Goal: Find specific page/section: Find specific page/section

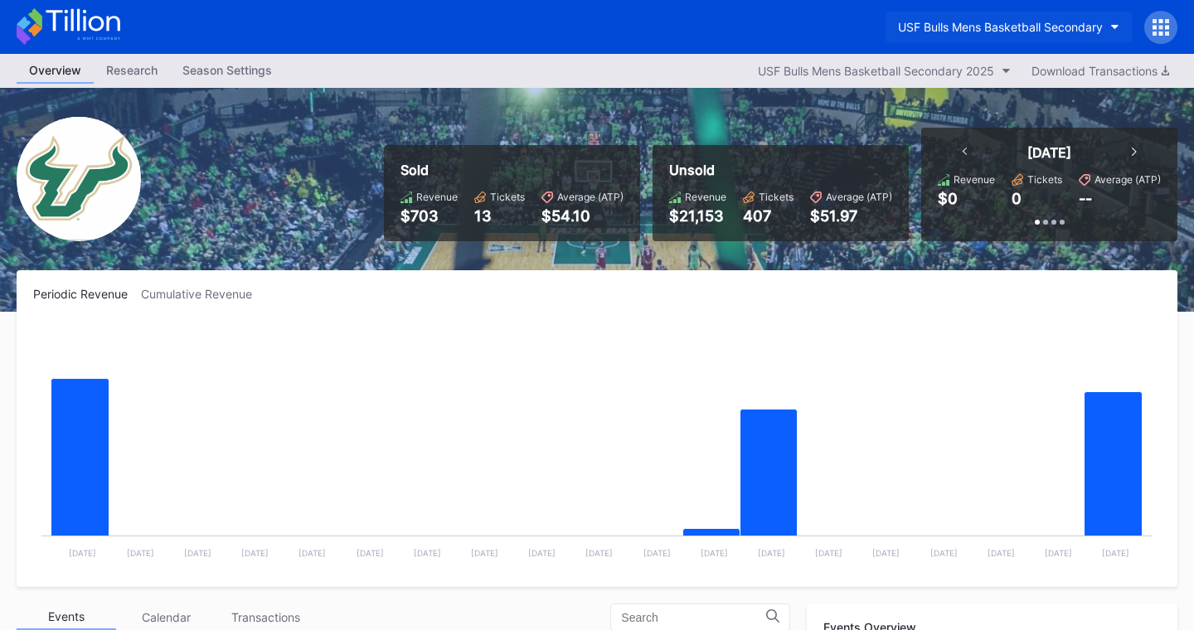
click at [1037, 26] on div "USF Bulls Mens Basketball Secondary" at bounding box center [1000, 27] width 205 height 14
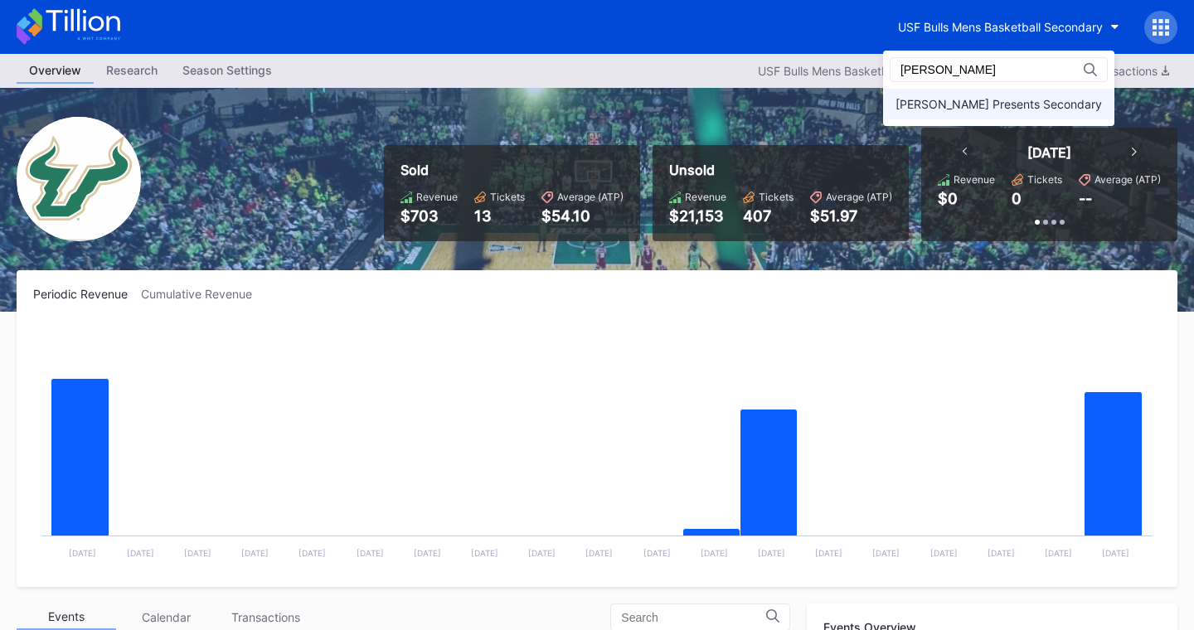
type input "dan"
click at [1032, 99] on div "[PERSON_NAME] Presents Secondary" at bounding box center [998, 104] width 206 height 14
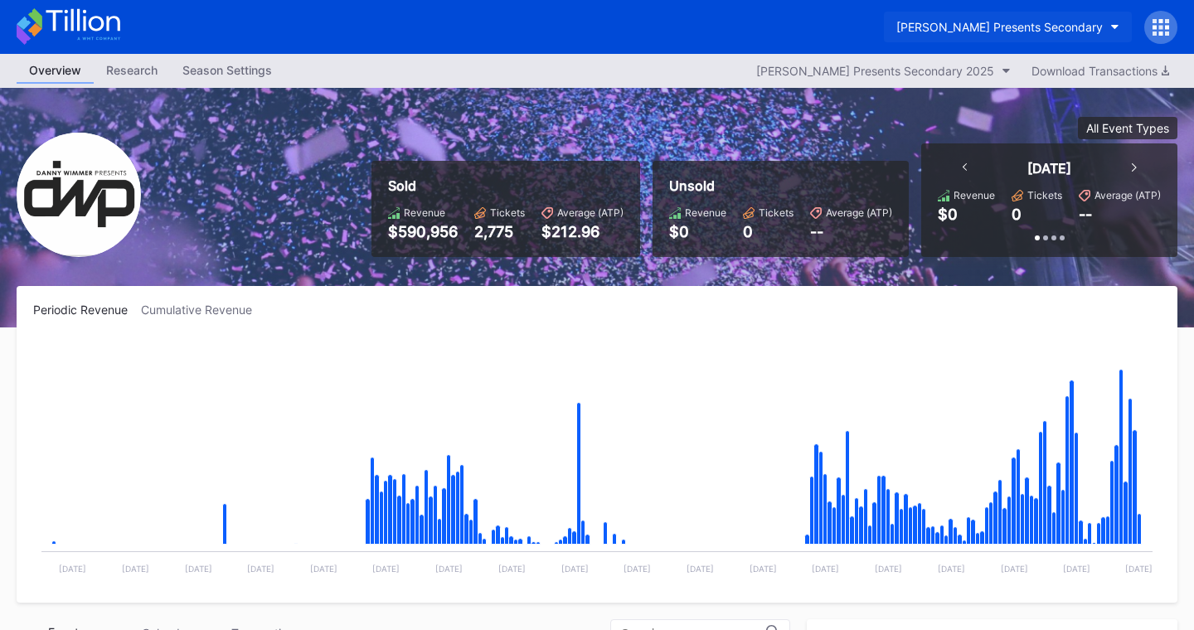
click at [1069, 28] on div "[PERSON_NAME] Presents Secondary" at bounding box center [999, 27] width 206 height 14
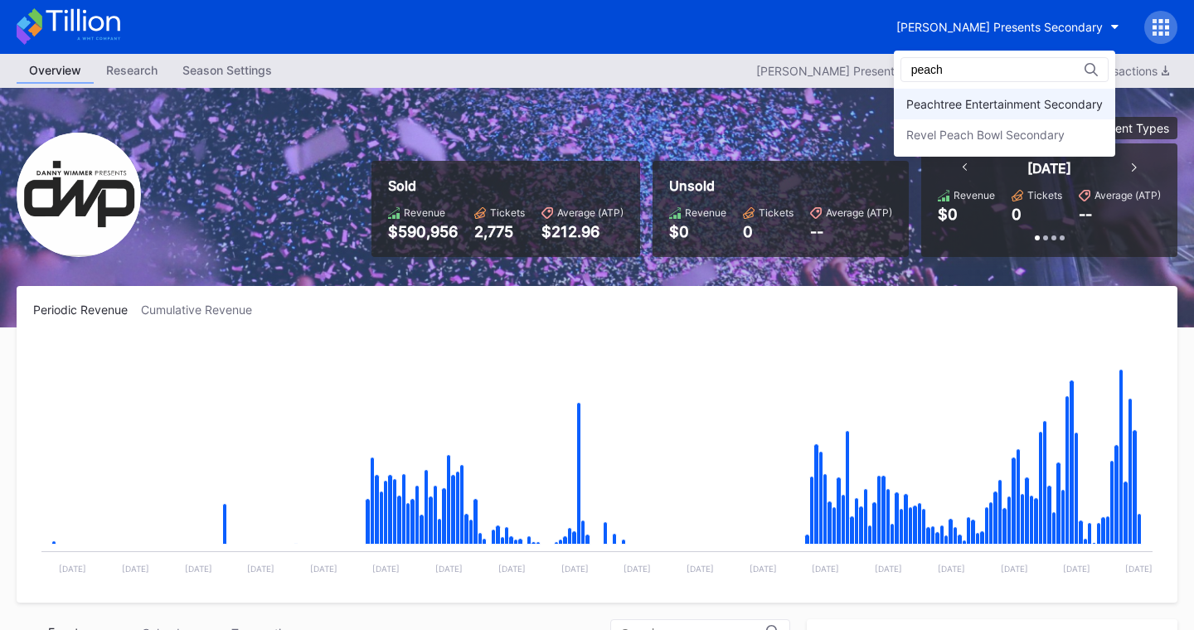
type input "peach"
click at [1009, 99] on div "Peachtree Entertainment Secondary" at bounding box center [1004, 104] width 196 height 14
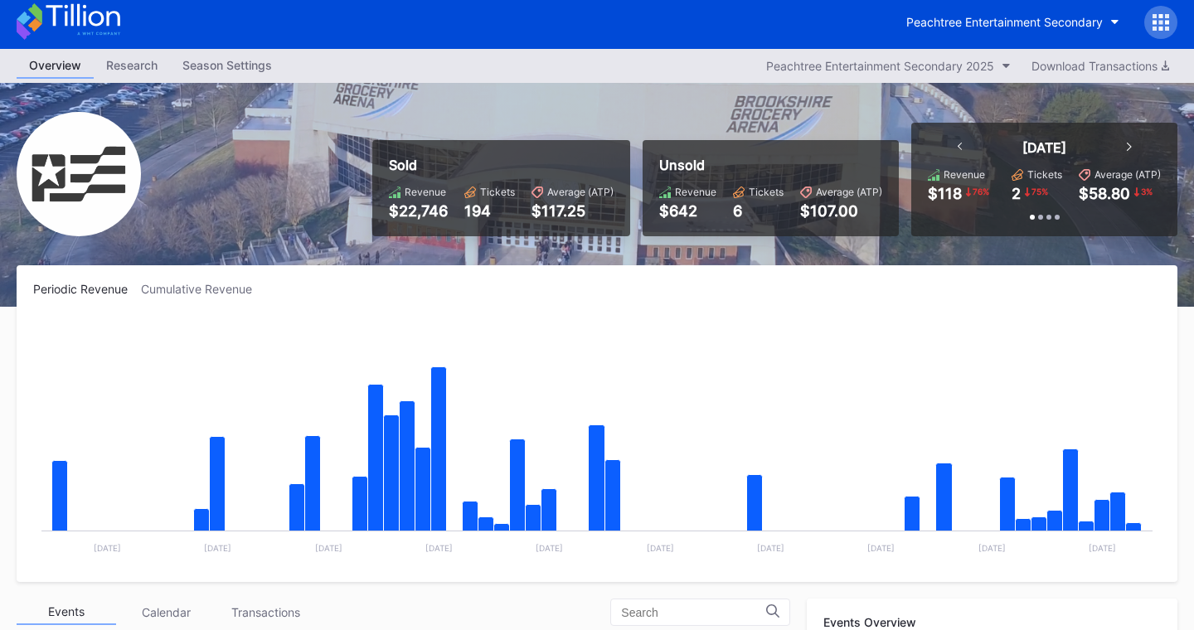
scroll to position [3, 0]
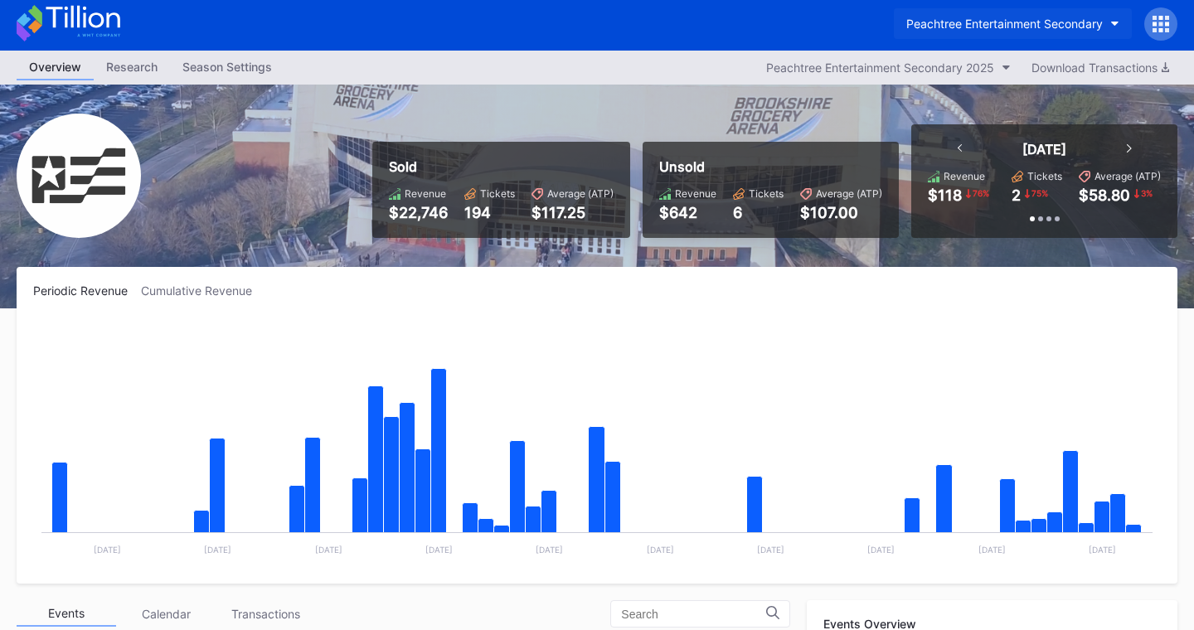
click at [1030, 20] on div "Peachtree Entertainment Secondary" at bounding box center [1004, 24] width 196 height 14
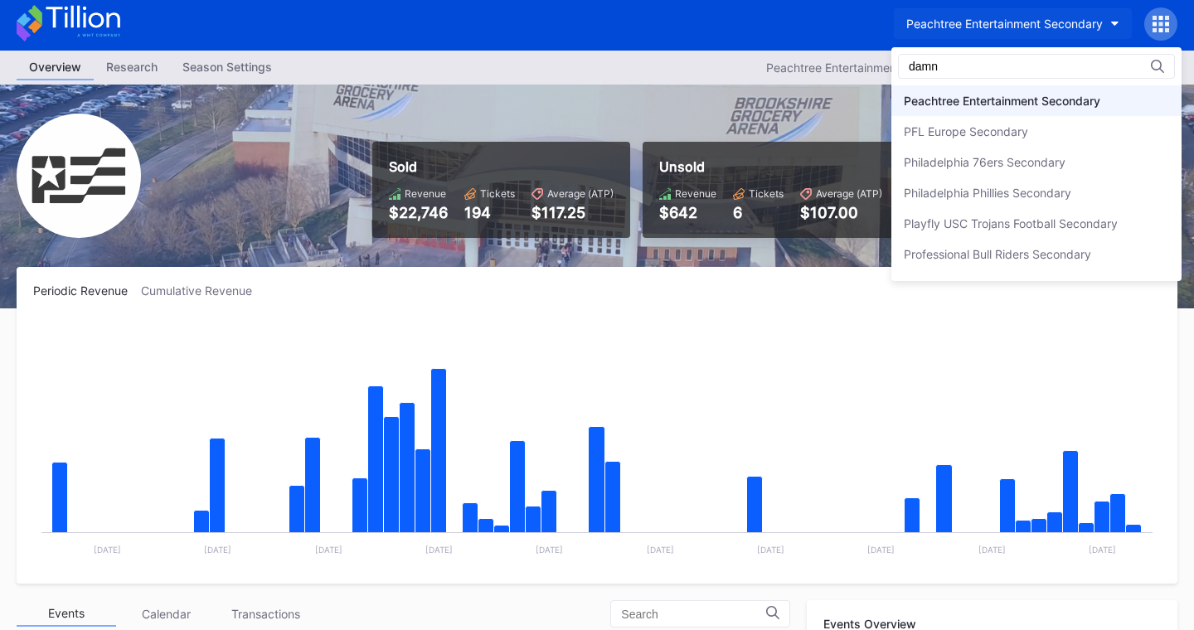
scroll to position [0, 0]
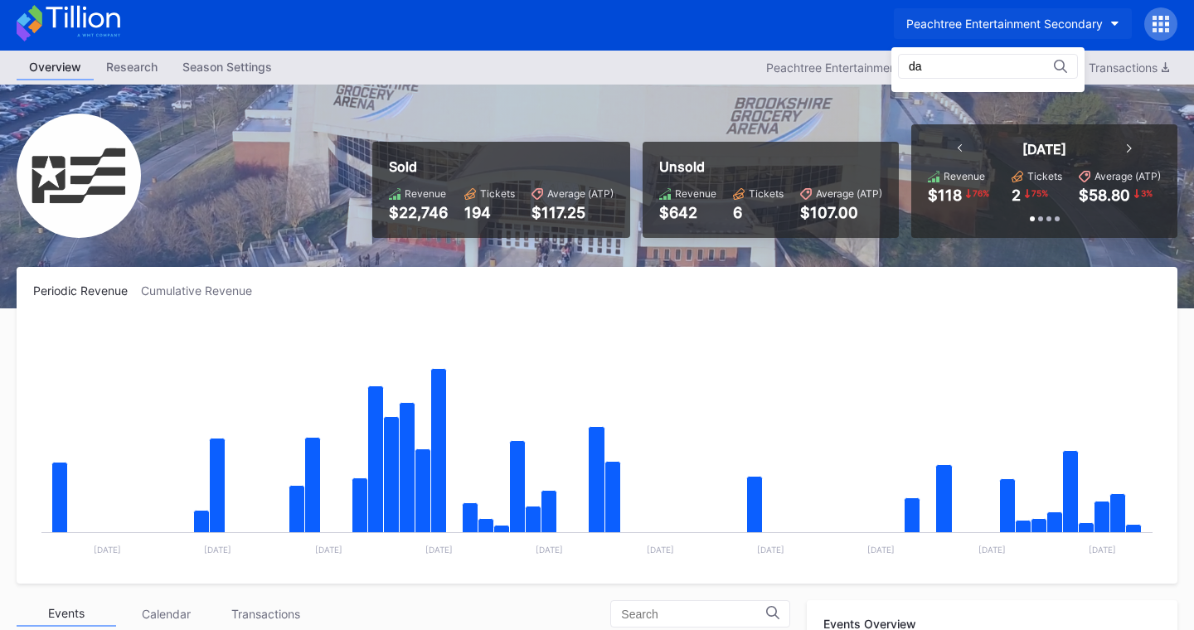
type input "d"
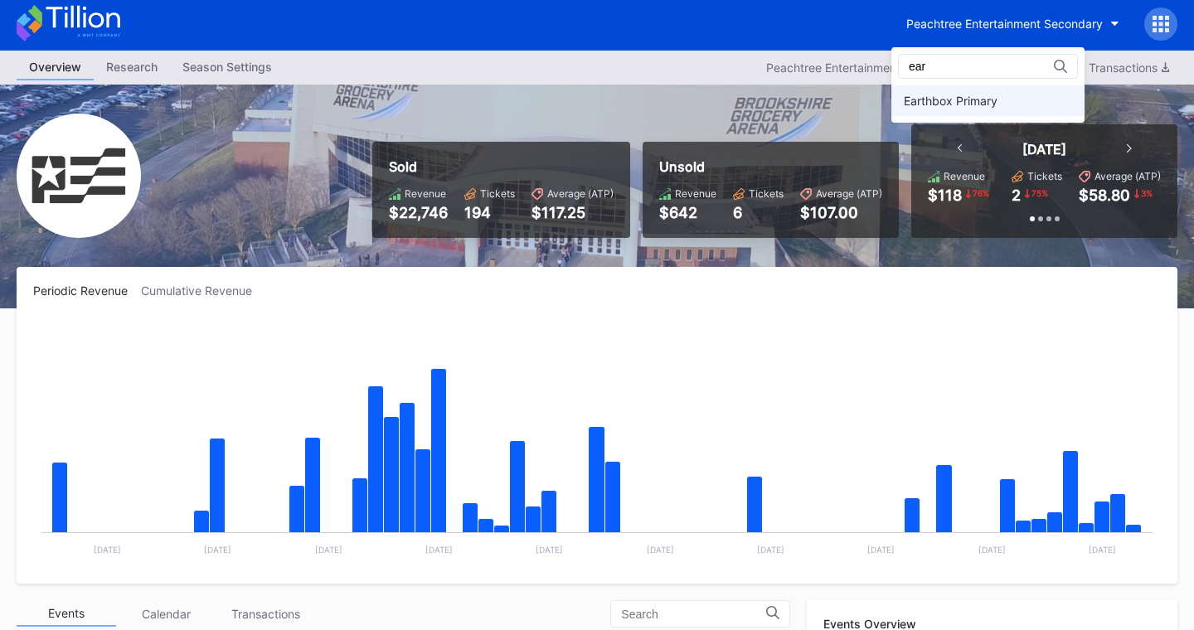
type input "ear"
click at [965, 94] on div "Earthbox Primary" at bounding box center [951, 101] width 94 height 14
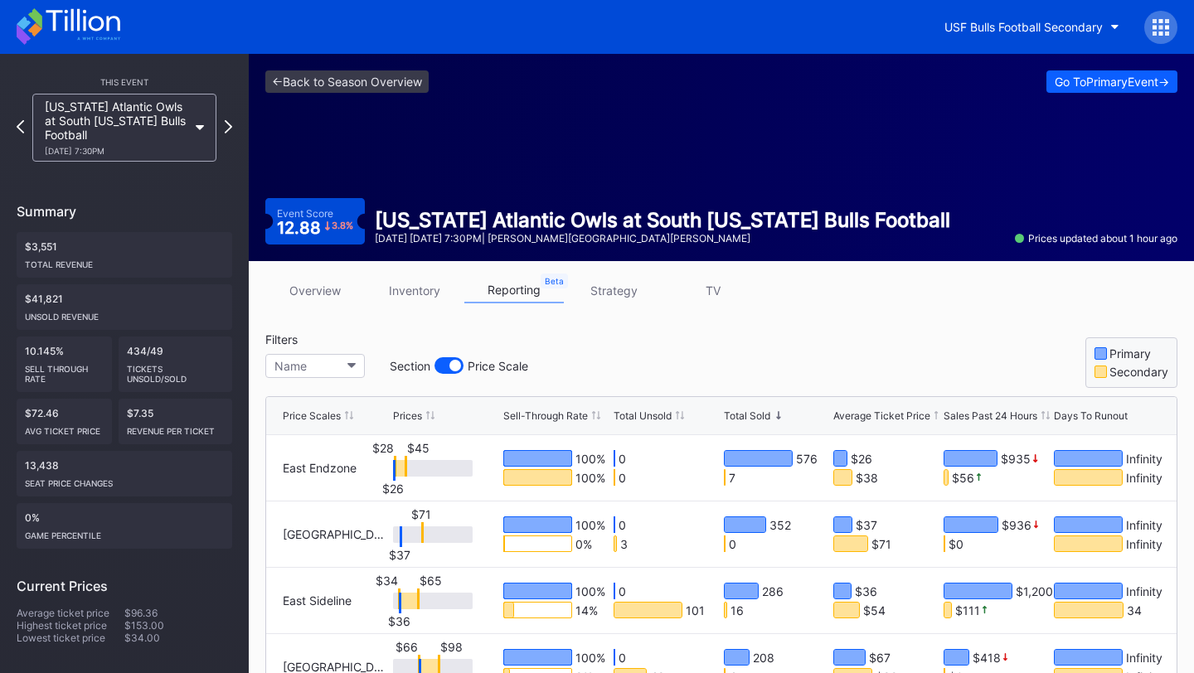
drag, startPoint x: 309, startPoint y: 316, endPoint x: 309, endPoint y: 300, distance: 15.8
click at [309, 316] on div "overview inventory reporting strategy TV Filters Name Section Price Scale Prima…" at bounding box center [721, 565] width 945 height 609
click at [310, 297] on link "overview" at bounding box center [314, 291] width 99 height 26
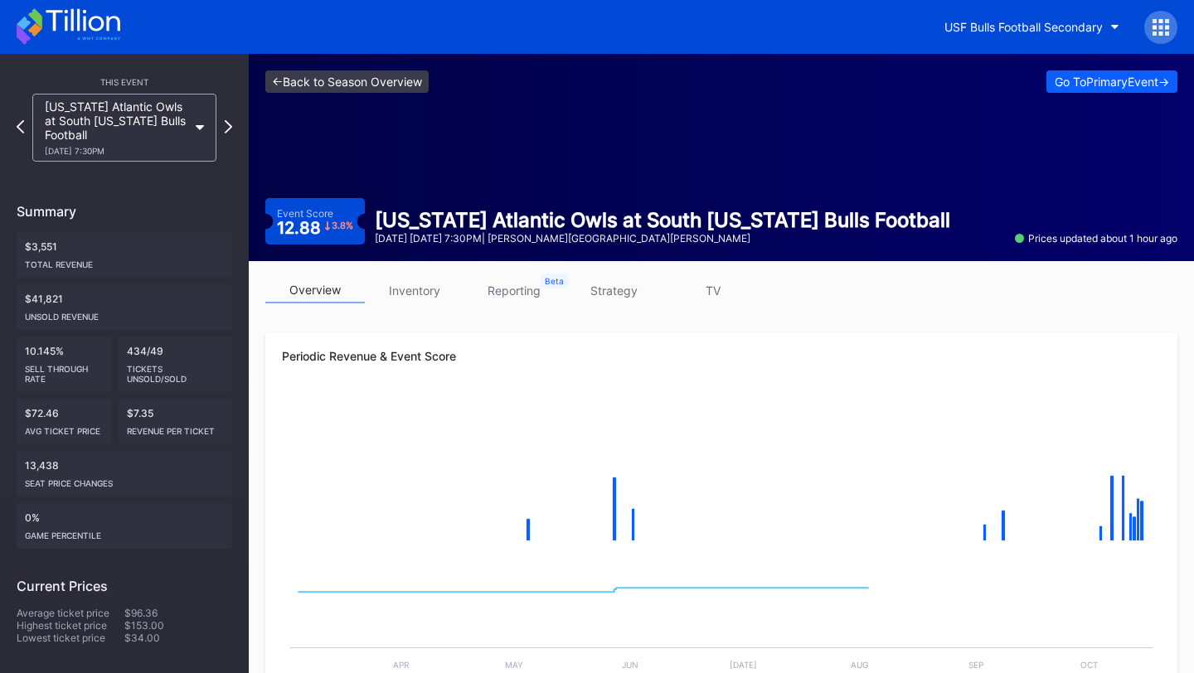
click at [337, 79] on link "<- Back to Season Overview" at bounding box center [346, 81] width 163 height 22
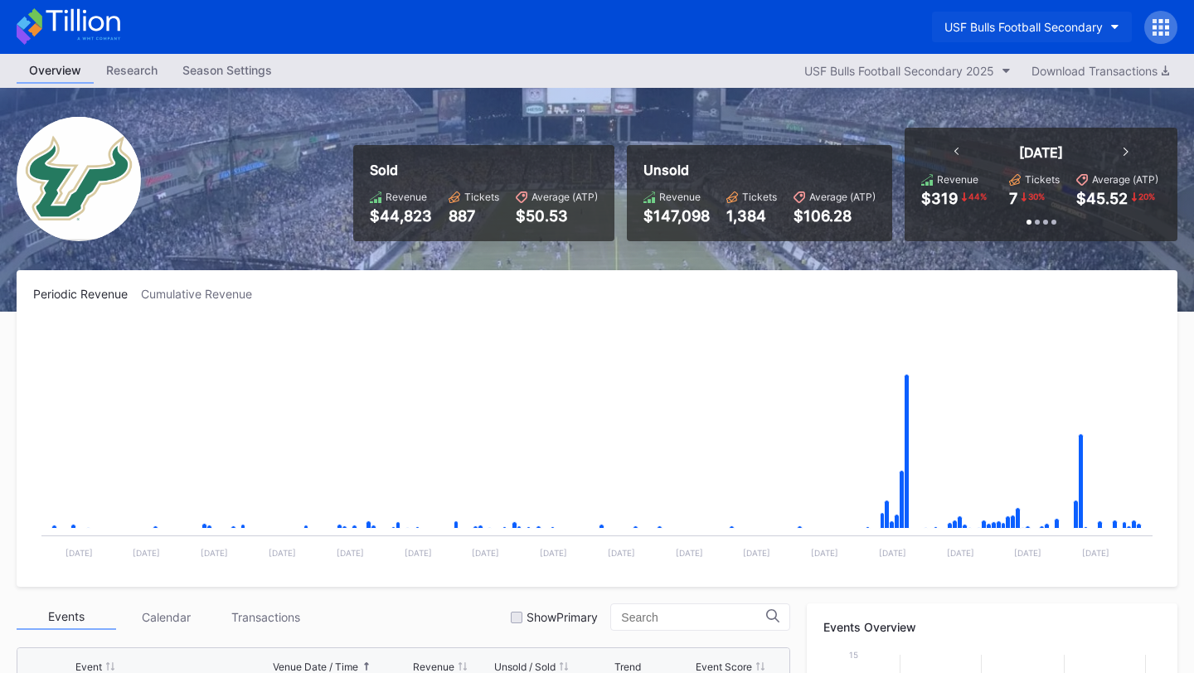
click at [1021, 21] on div "USF Bulls Football Secondary" at bounding box center [1023, 27] width 158 height 14
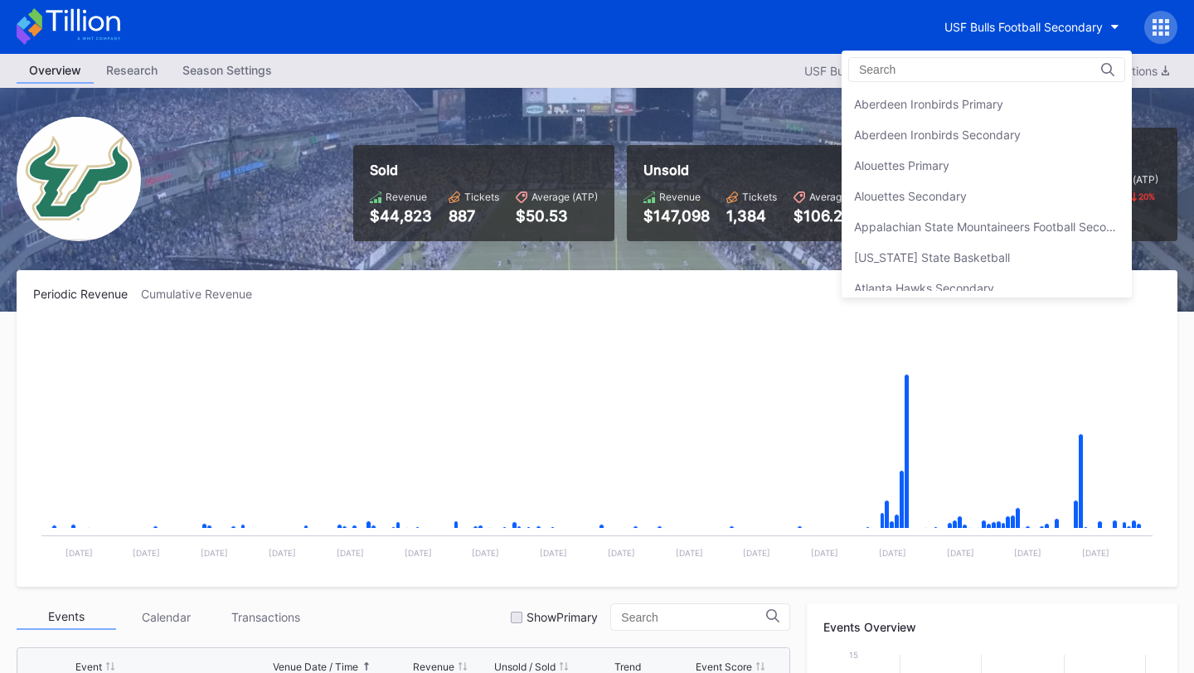
scroll to position [5613, 0]
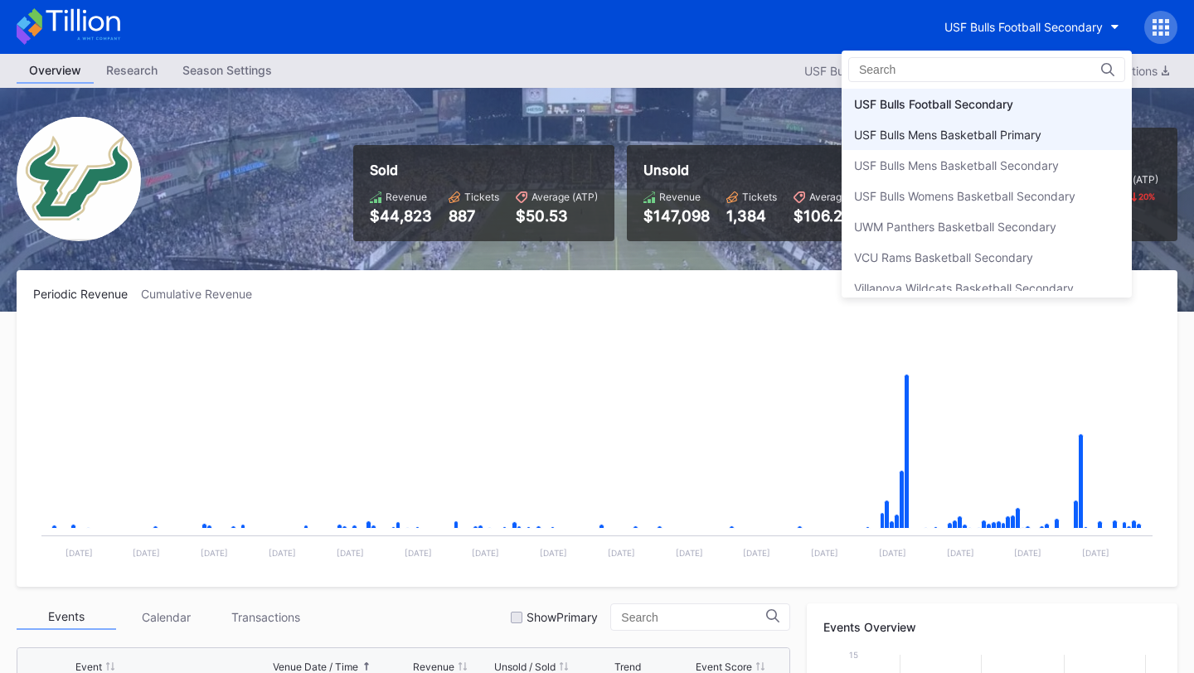
click at [960, 139] on div "USF Bulls Mens Basketball Primary" at bounding box center [947, 135] width 187 height 14
